Goal: Task Accomplishment & Management: Manage account settings

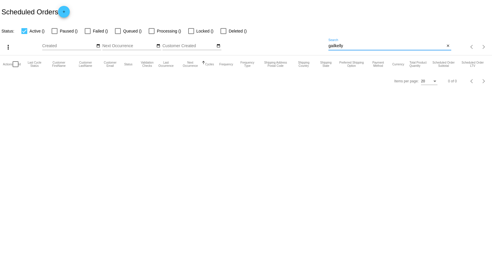
drag, startPoint x: 349, startPoint y: 46, endPoint x: 286, endPoint y: 46, distance: 62.2
click at [286, 46] on div "more_vert Aug Jan Feb Mar [DATE]" at bounding box center [246, 45] width 492 height 21
type input "r"
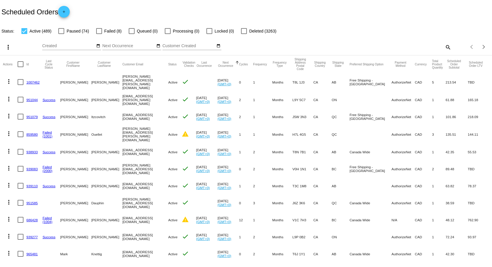
click at [445, 45] on mat-icon "search" at bounding box center [448, 47] width 7 height 9
click at [347, 45] on input "Search" at bounding box center [390, 46] width 123 height 5
type input "887300"
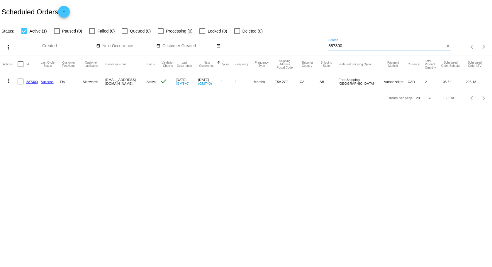
click at [33, 81] on link "887300" at bounding box center [31, 82] width 11 height 4
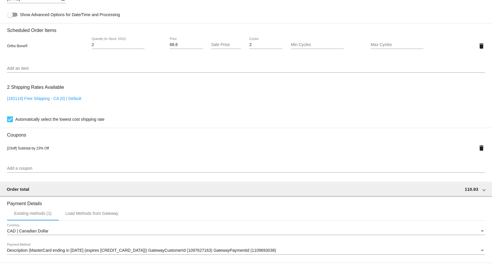
scroll to position [352, 0]
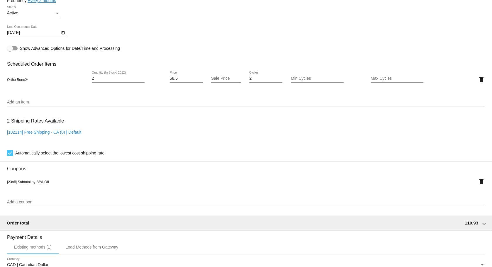
click at [63, 32] on icon "Open calendar" at bounding box center [62, 33] width 3 height 4
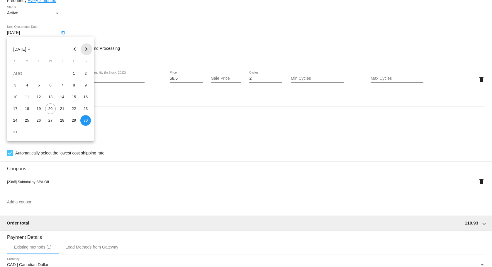
click at [86, 51] on button "Next month" at bounding box center [87, 49] width 12 height 12
click at [15, 97] on div "7" at bounding box center [15, 97] width 11 height 11
type input "[DATE]"
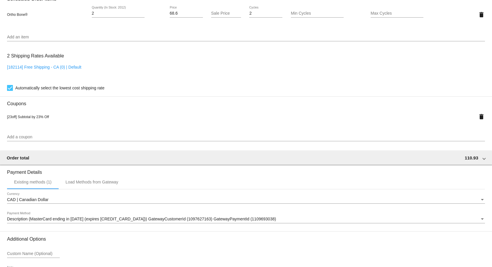
scroll to position [465, 0]
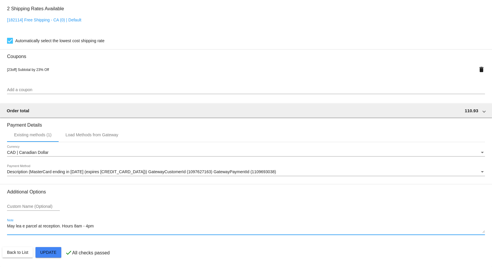
click at [23, 228] on textarea "May lea e parcel at reception. Hours 8am - 4pm" at bounding box center [246, 228] width 478 height 9
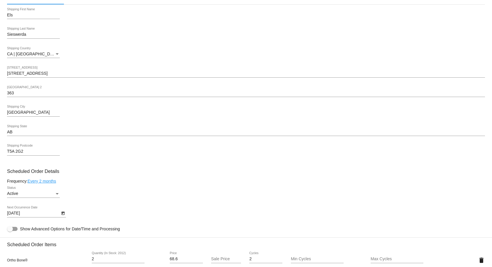
scroll to position [171, 0]
type textarea "May leave parcel at reception. Hours 8am - 4pm"
